Goal: Task Accomplishment & Management: Manage account settings

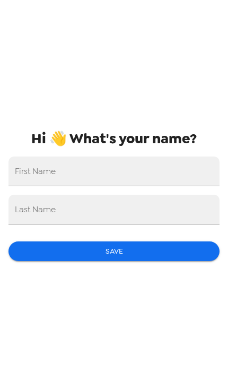
click at [145, 171] on input "First Name" at bounding box center [113, 171] width 211 height 30
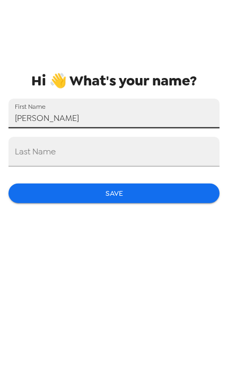
type input "[PERSON_NAME]"
click at [20, 195] on div "Last Name" at bounding box center [113, 210] width 211 height 30
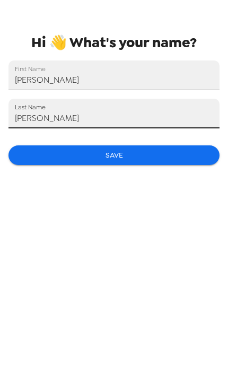
type input "[PERSON_NAME]"
click at [37, 241] on button "Save" at bounding box center [113, 251] width 211 height 20
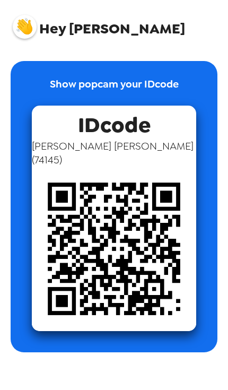
click at [20, 31] on img at bounding box center [25, 27] width 24 height 24
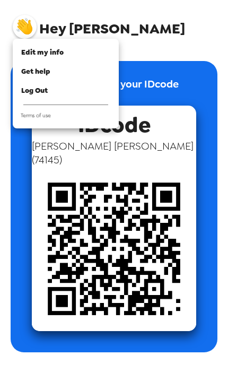
click at [177, 354] on div at bounding box center [114, 195] width 228 height 390
